Goal: Find specific page/section: Find specific page/section

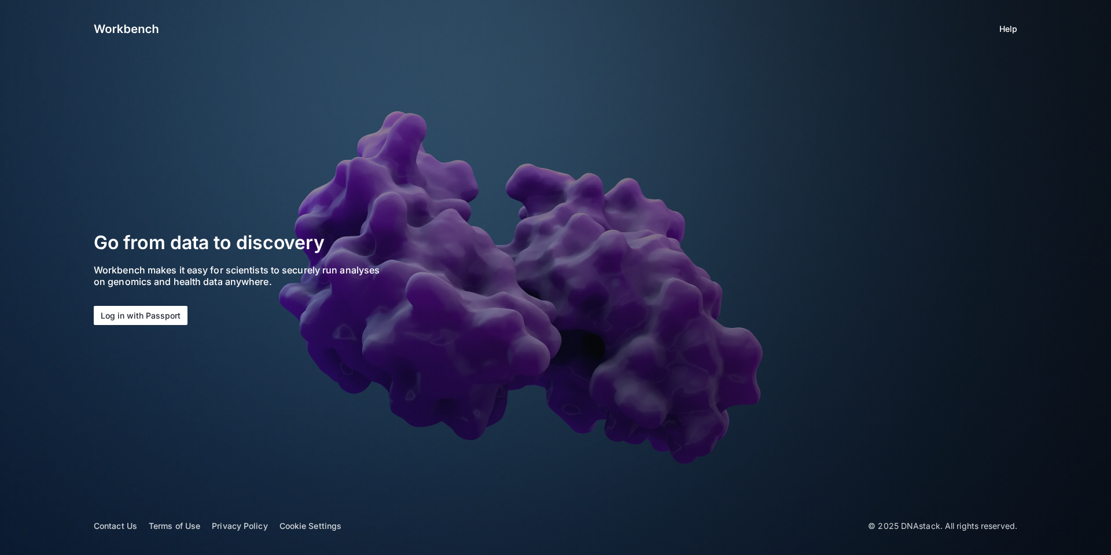
click at [163, 318] on button "Log in with Passport" at bounding box center [141, 315] width 94 height 19
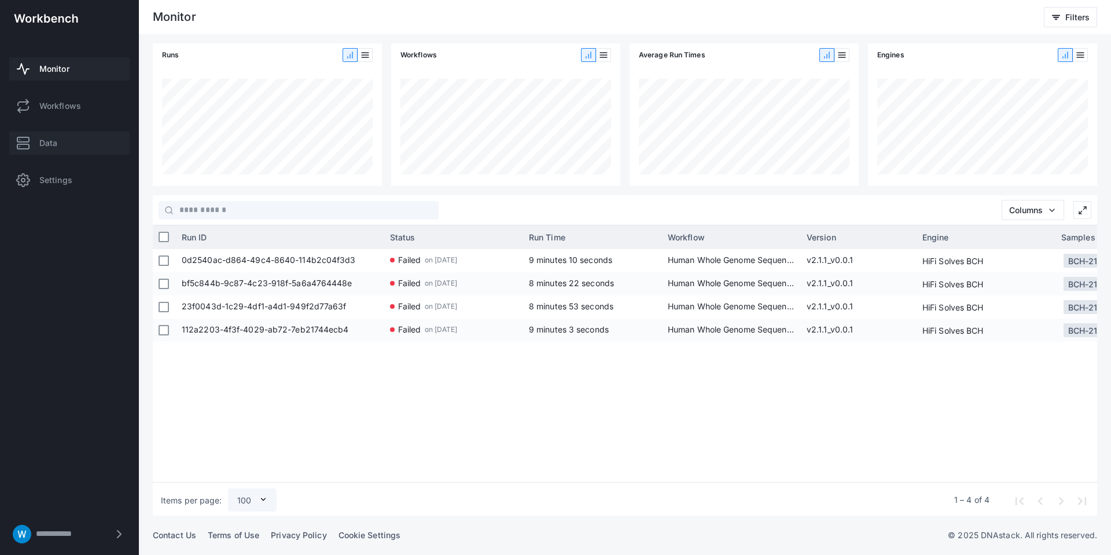
drag, startPoint x: 64, startPoint y: 129, endPoint x: 60, endPoint y: 136, distance: 8.8
click at [64, 129] on div "Monitor Workflows Data Settings" at bounding box center [69, 124] width 139 height 164
click at [60, 136] on link "Data" at bounding box center [69, 142] width 120 height 23
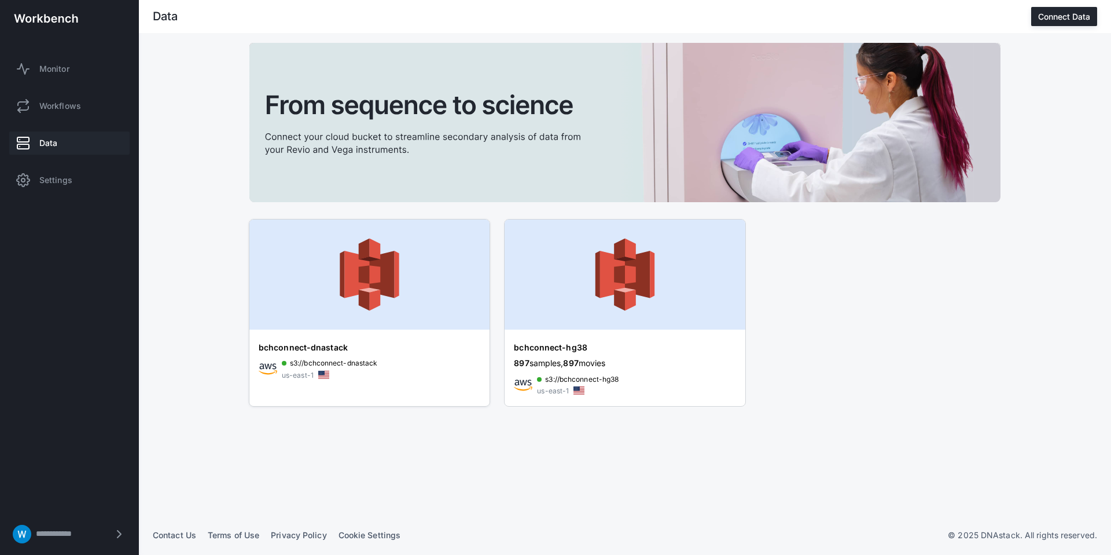
click at [383, 264] on img at bounding box center [369, 274] width 240 height 110
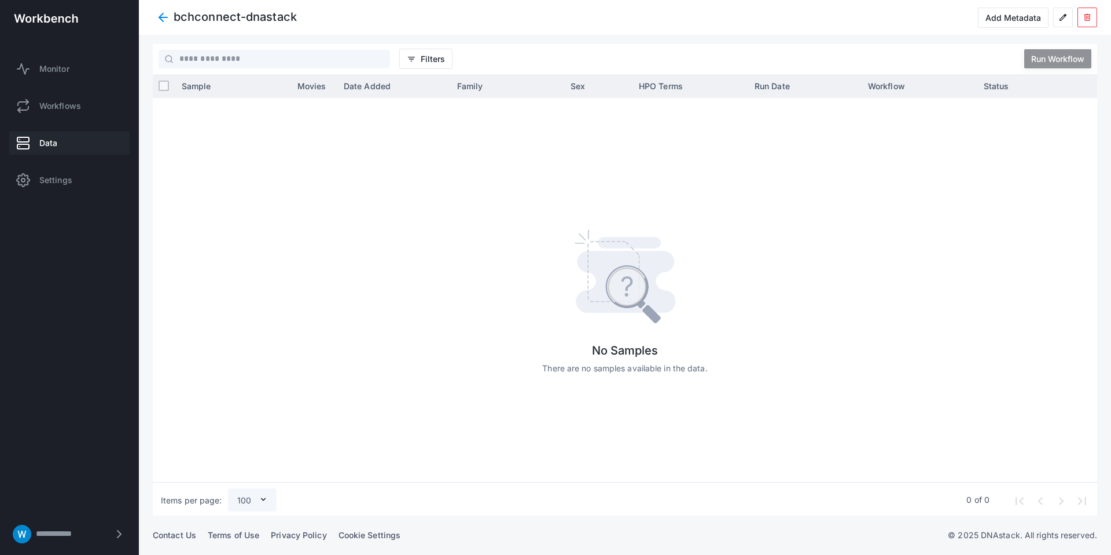
click at [160, 17] on span at bounding box center [163, 17] width 21 height 21
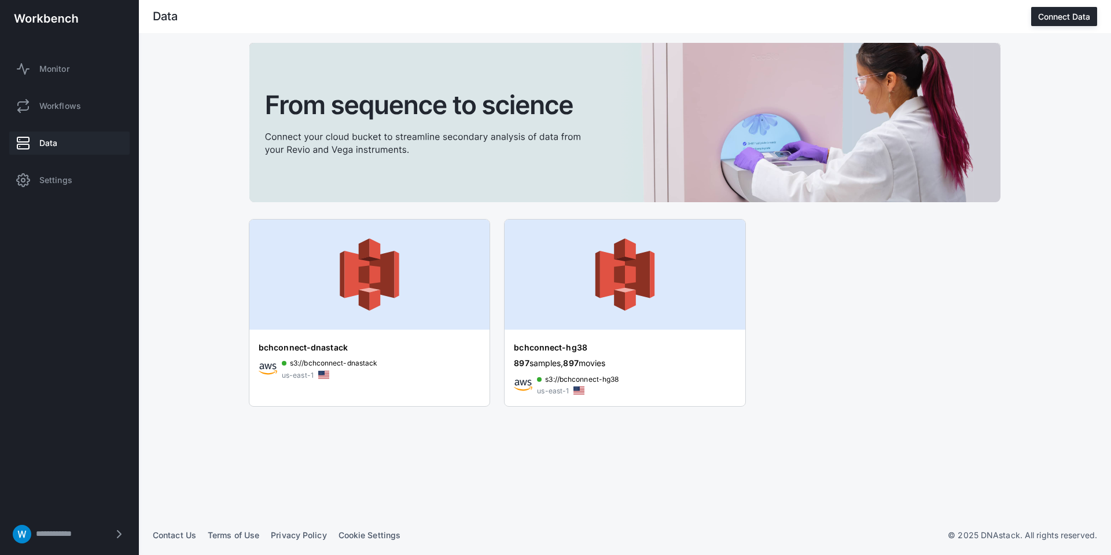
click at [205, 16] on div "Data Connect Data" at bounding box center [625, 16] width 945 height 19
